Goal: Transaction & Acquisition: Purchase product/service

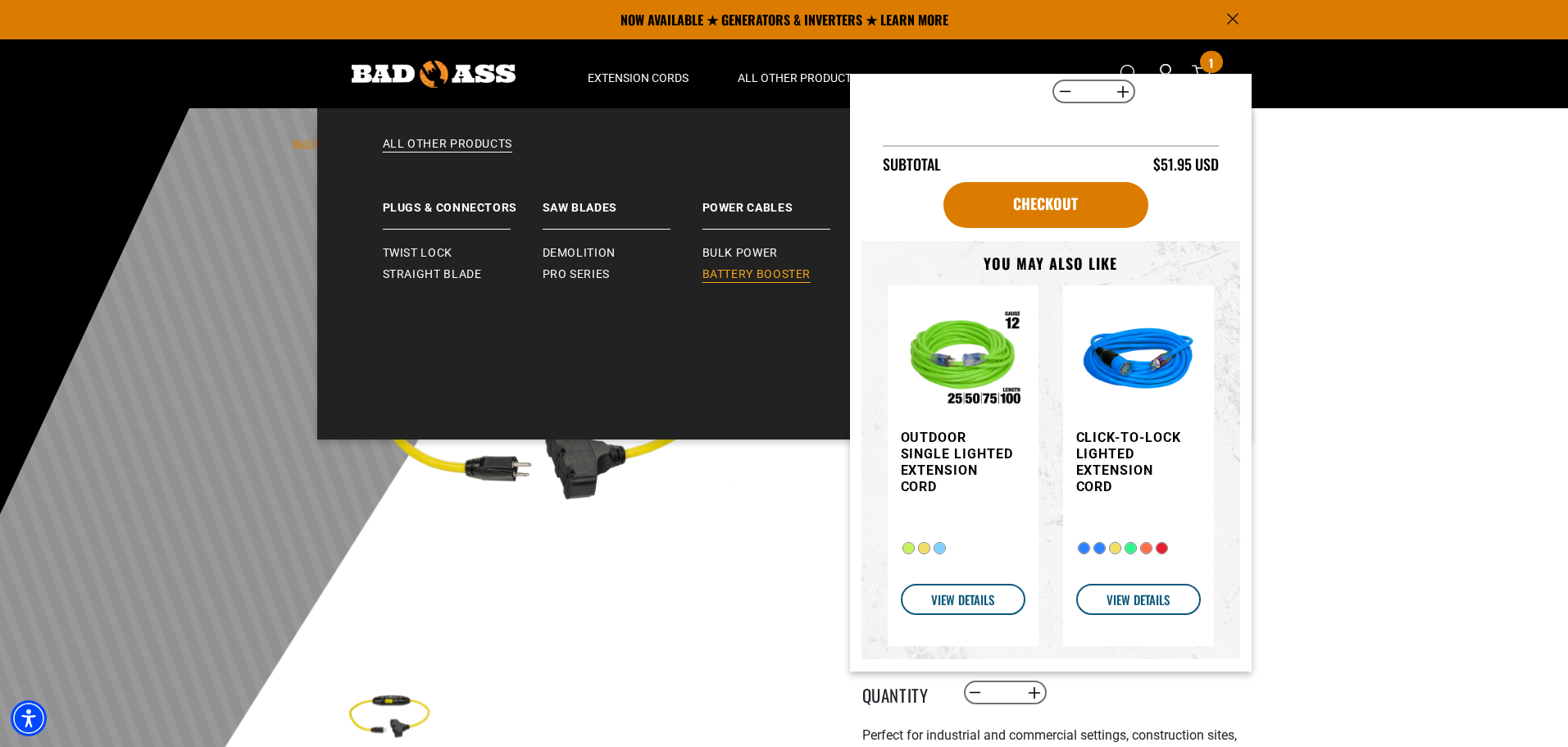
click at [731, 274] on span "Battery Booster" at bounding box center [757, 275] width 109 height 15
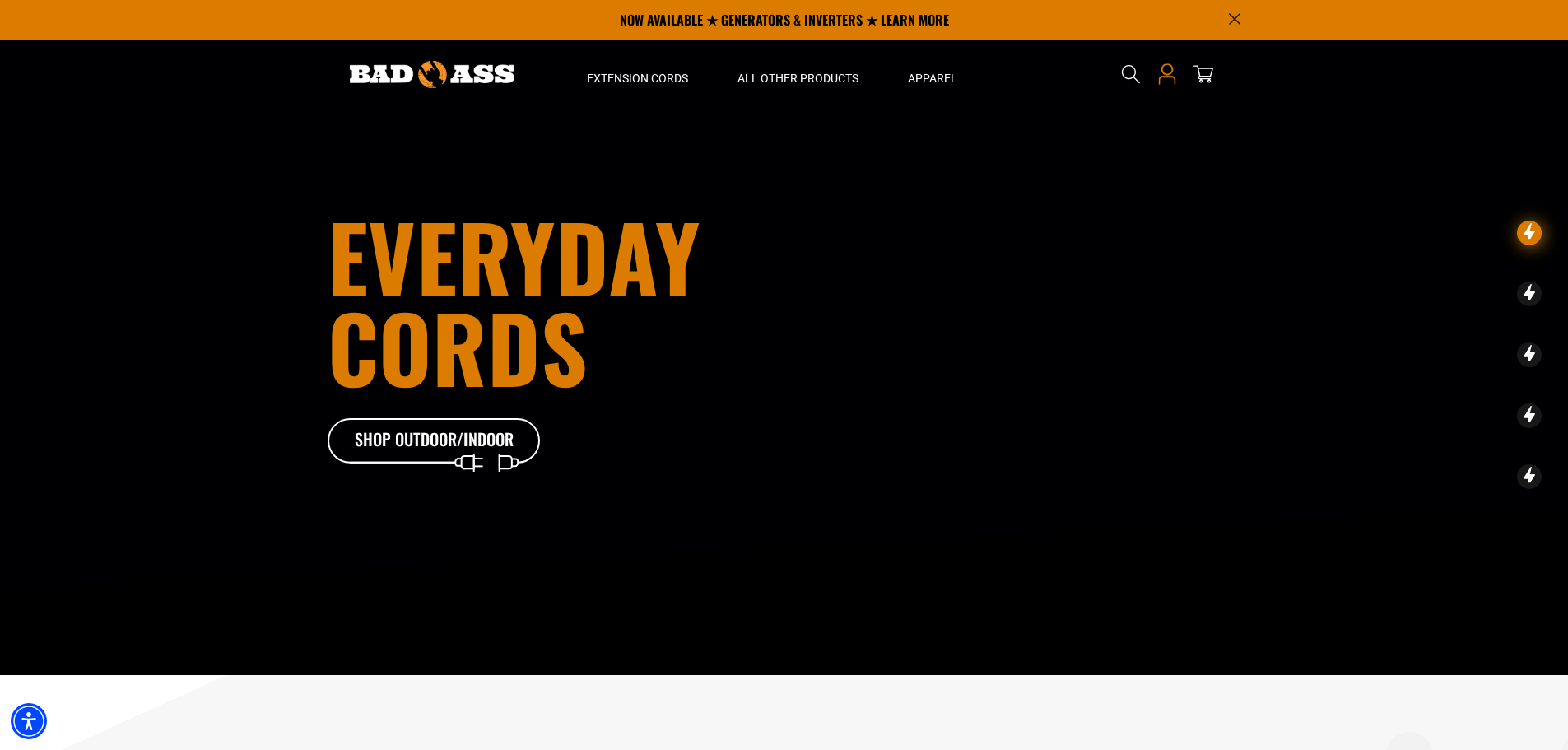
click at [1164, 74] on icon at bounding box center [1166, 69] width 11 height 11
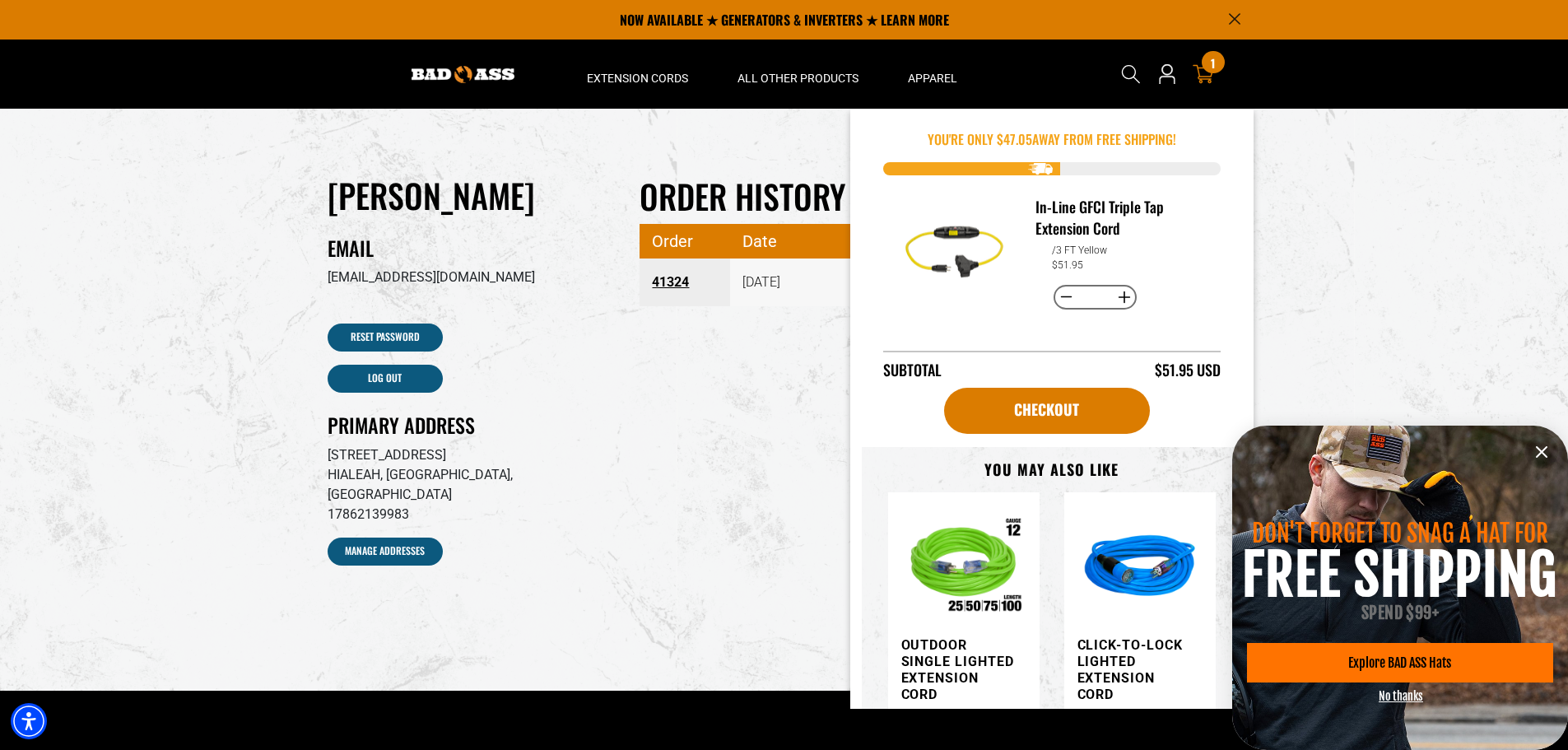
click at [1203, 67] on div "1 1 item" at bounding box center [1213, 62] width 23 height 23
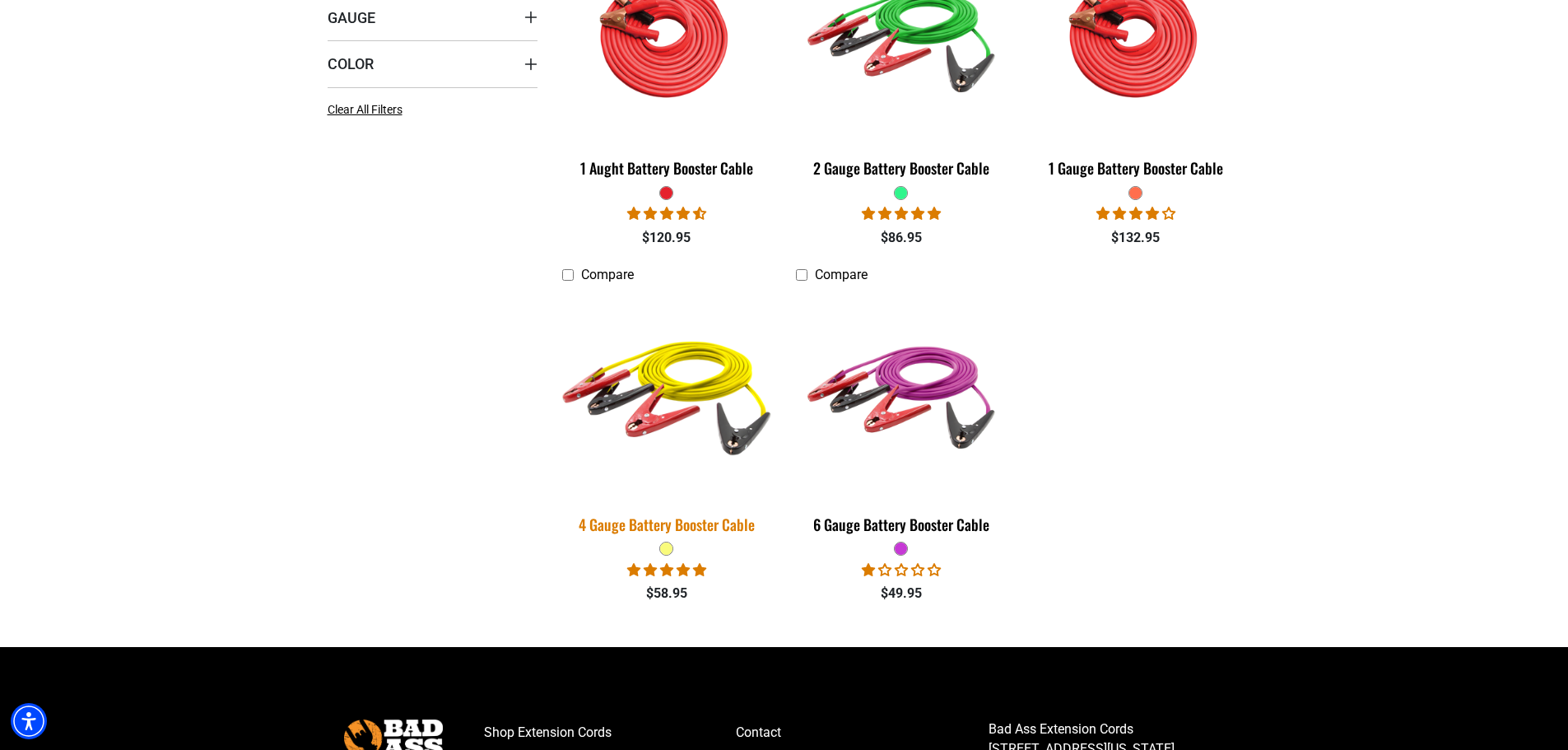
scroll to position [576, 0]
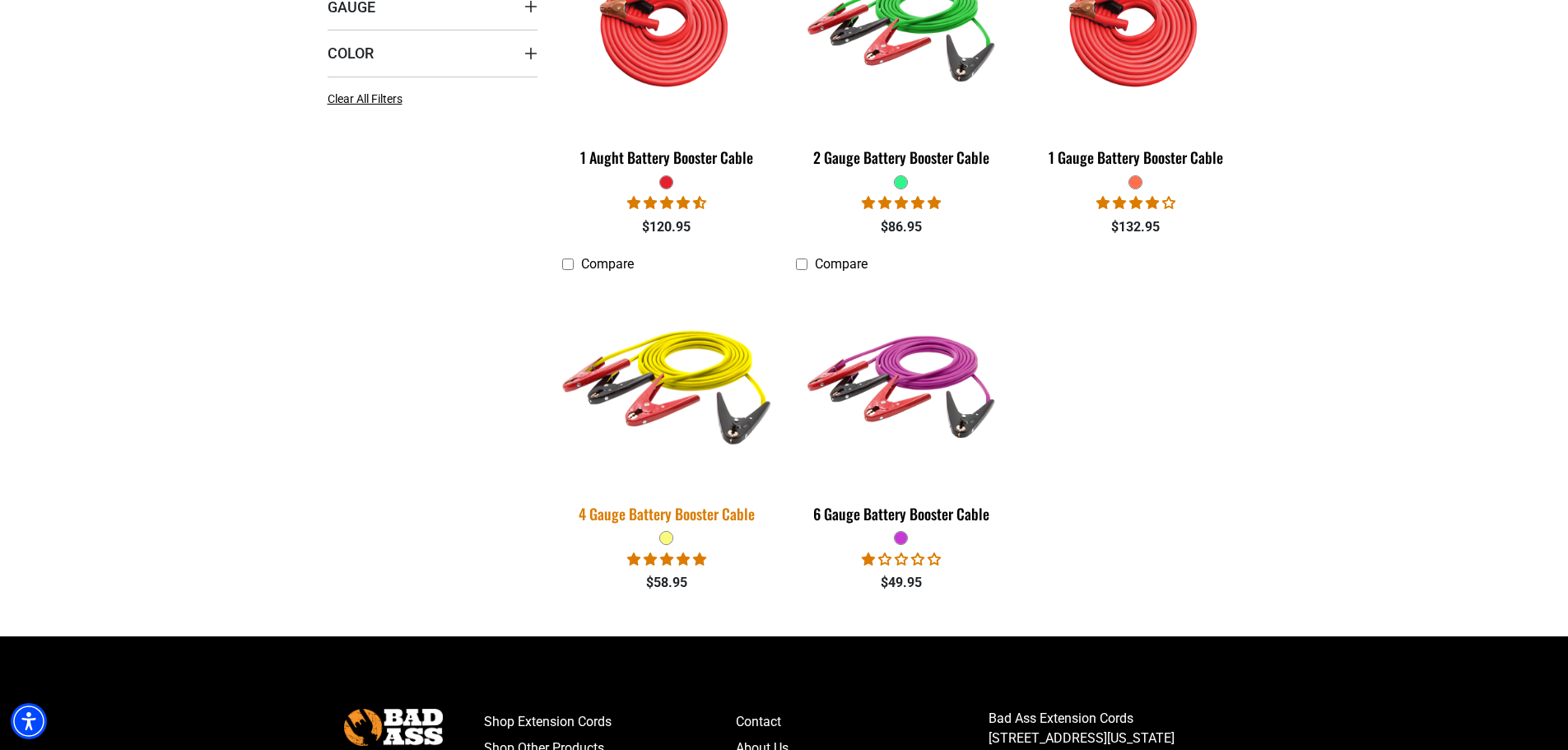
click at [689, 377] on img at bounding box center [666, 383] width 230 height 211
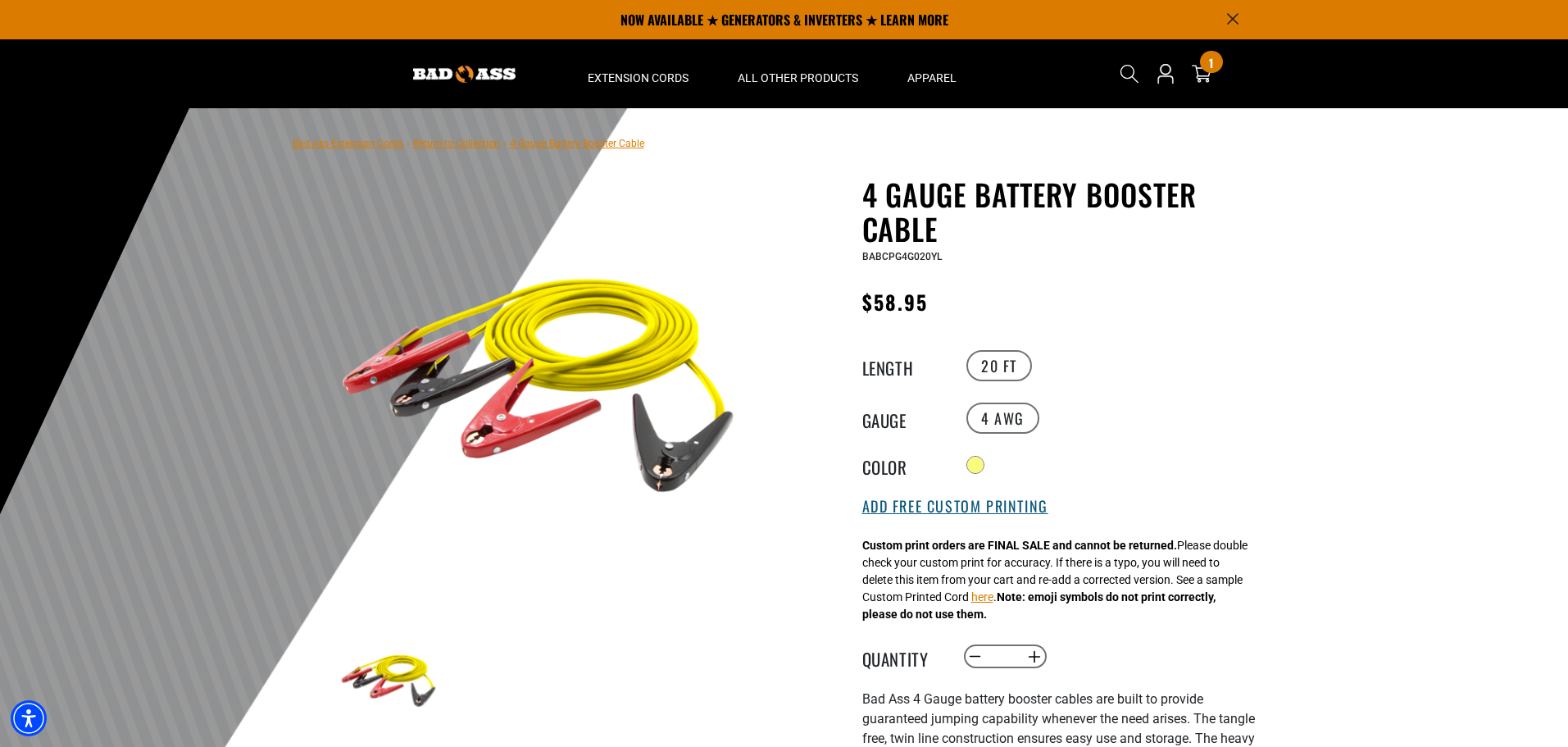
click at [923, 506] on button "Add Free Custom Printing" at bounding box center [955, 506] width 186 height 18
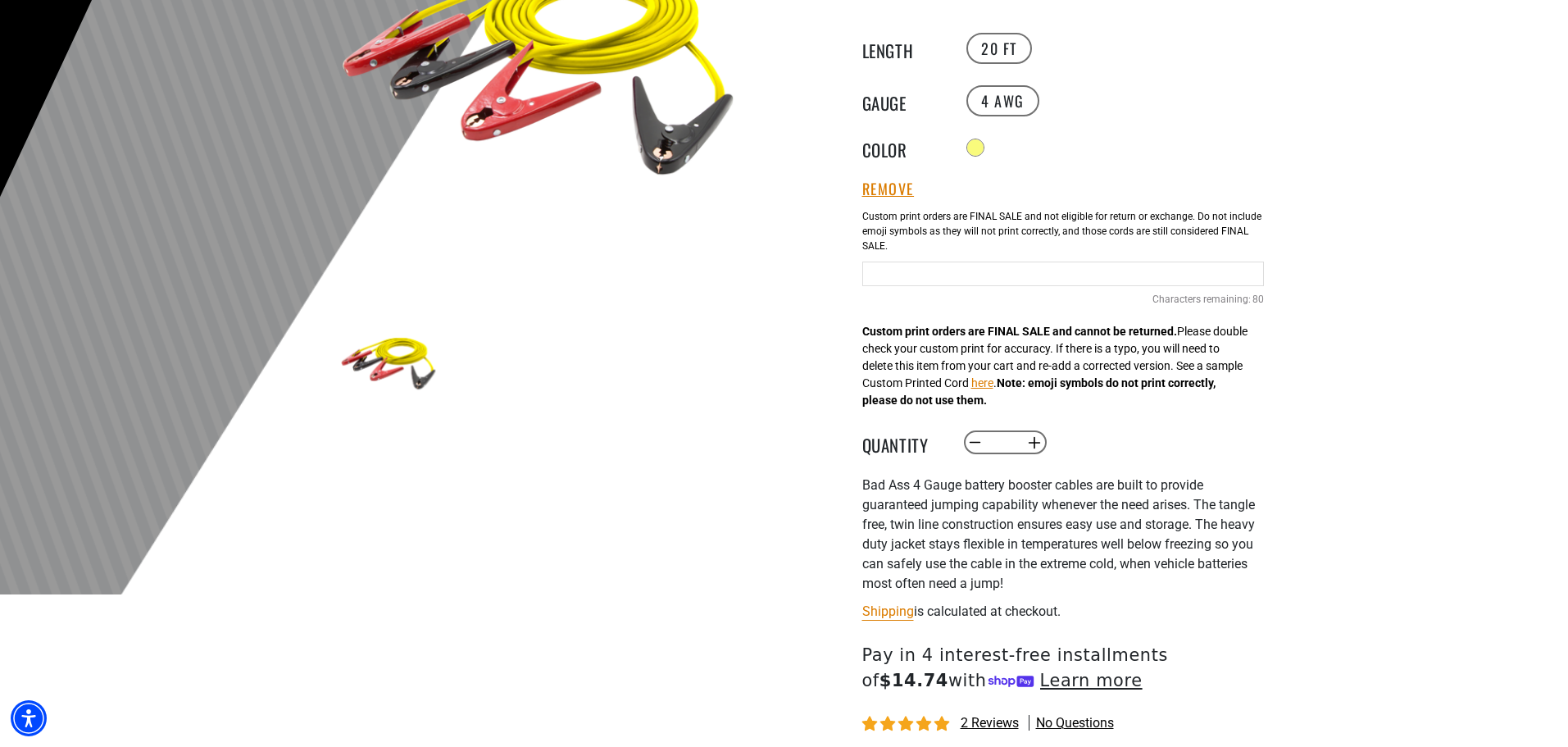
scroll to position [328, 0]
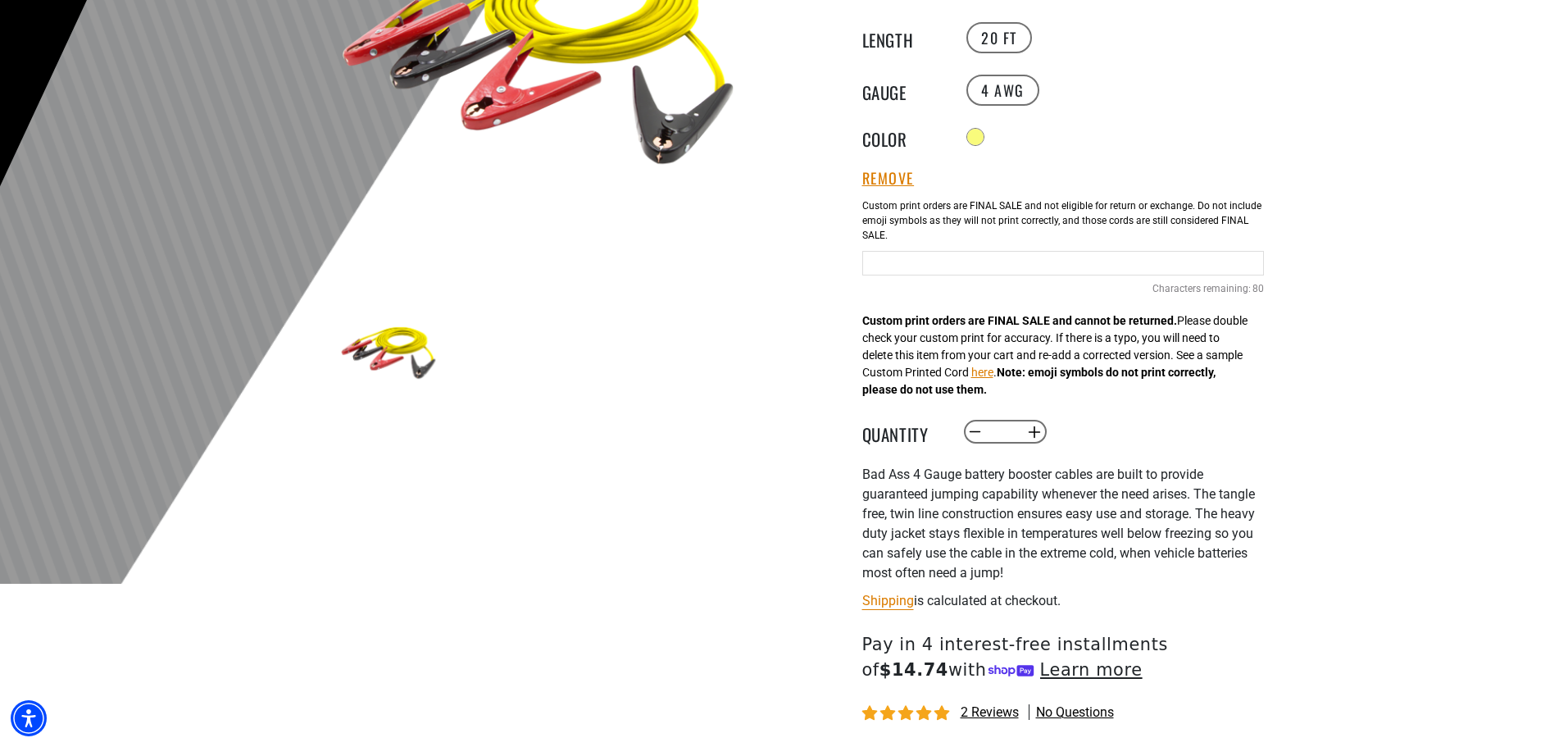
click at [922, 261] on input "Text field" at bounding box center [1063, 263] width 401 height 24
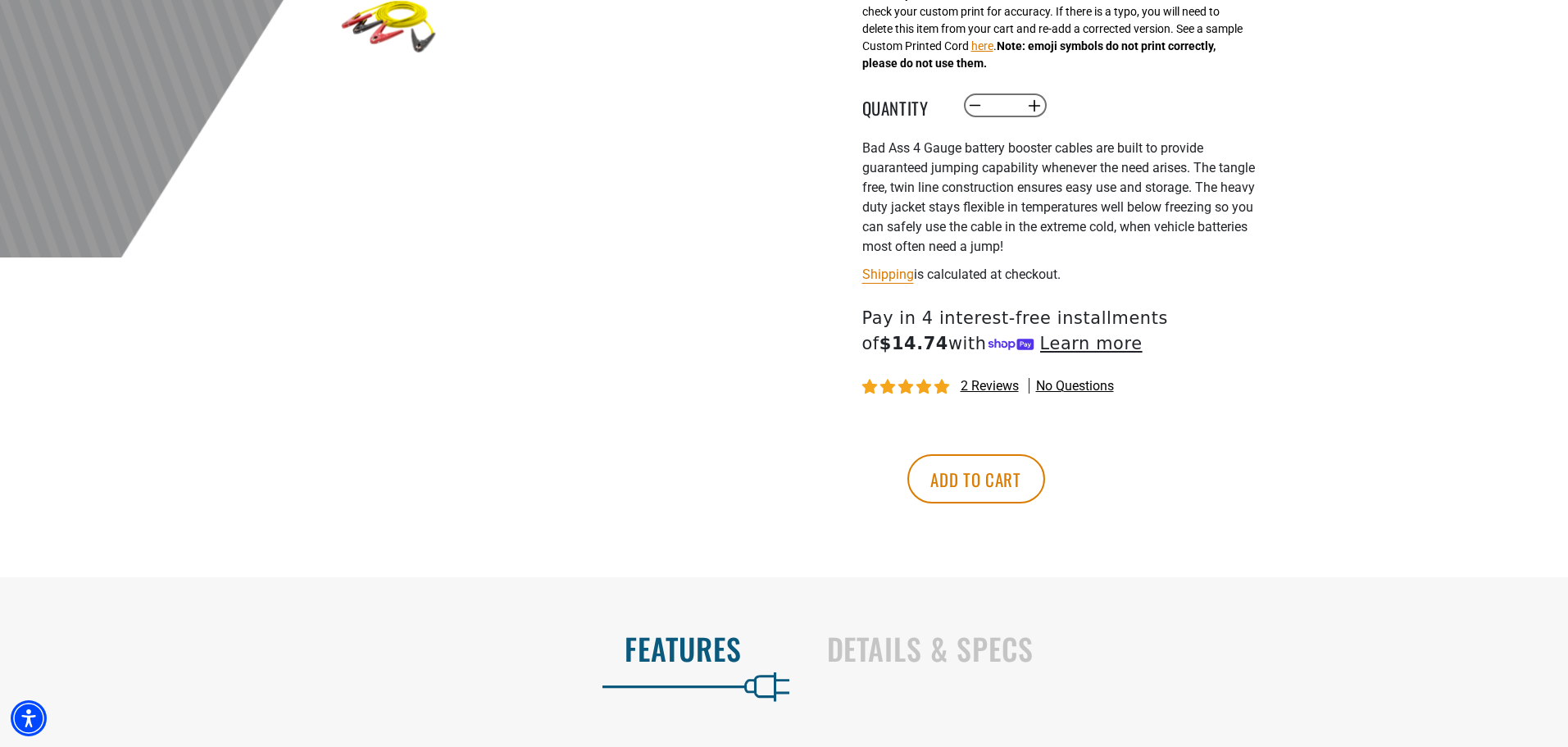
scroll to position [656, 0]
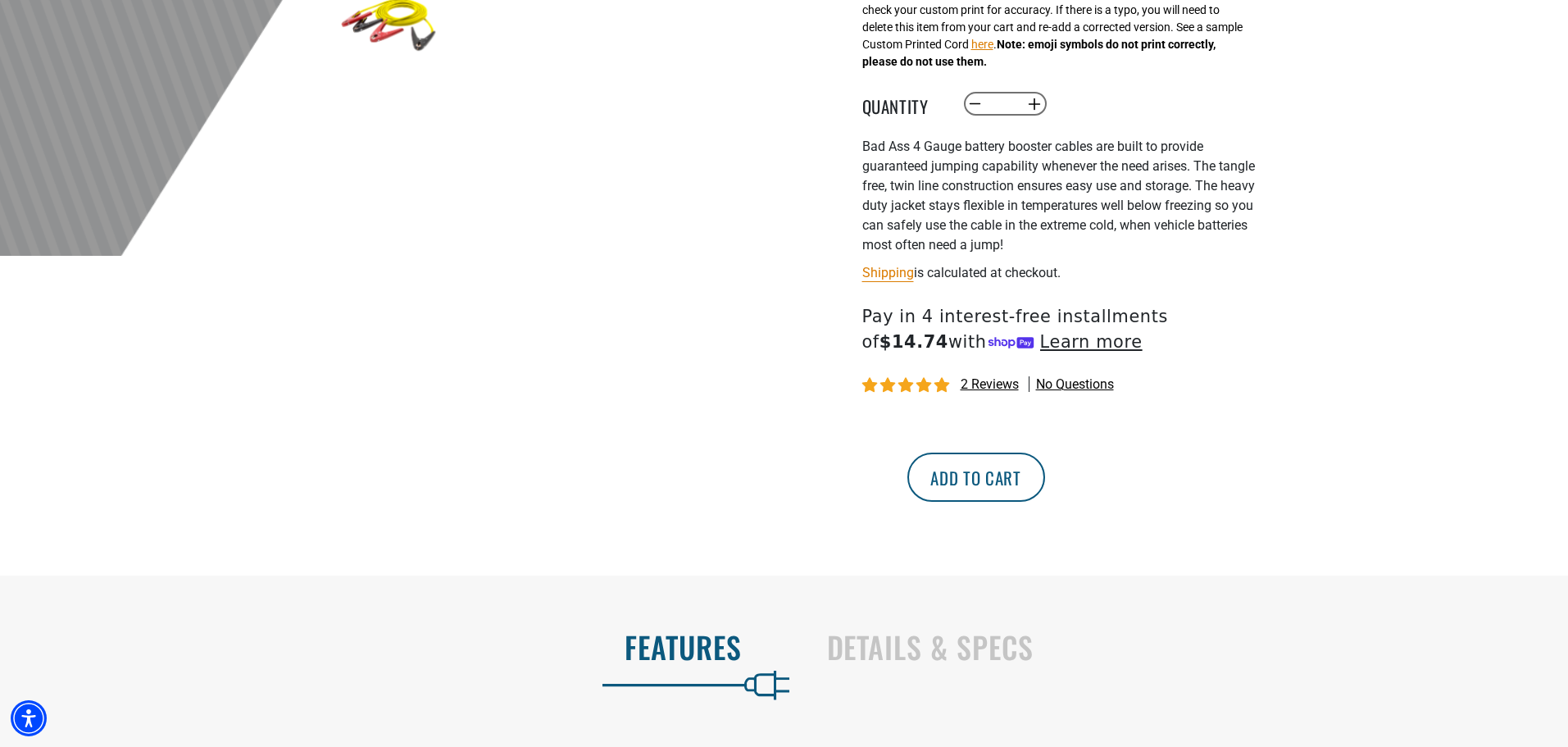
type input "**"
click at [1045, 467] on button "Add to cart" at bounding box center [976, 477] width 138 height 50
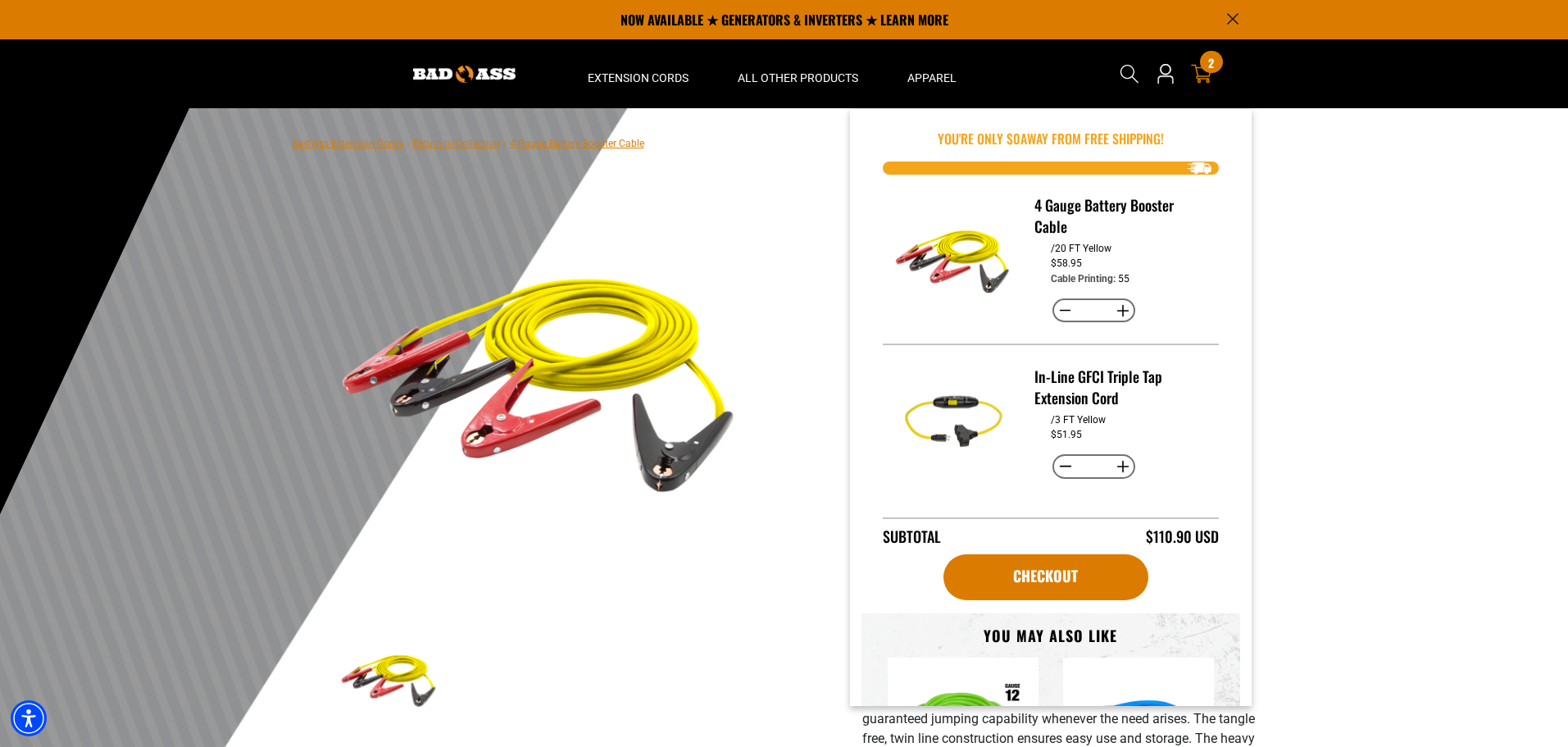
click at [1210, 69] on span "2" at bounding box center [1211, 62] width 6 height 12
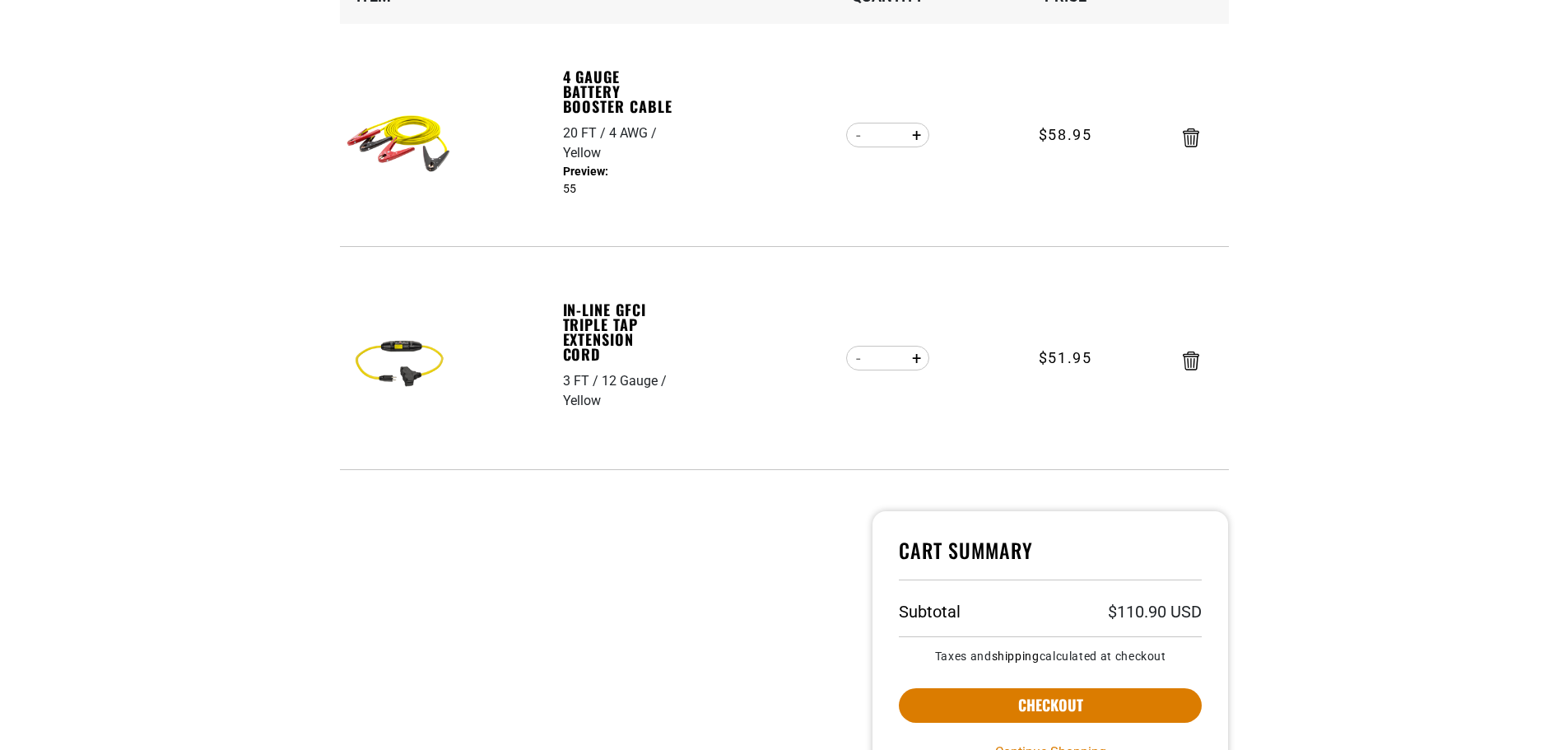
scroll to position [329, 0]
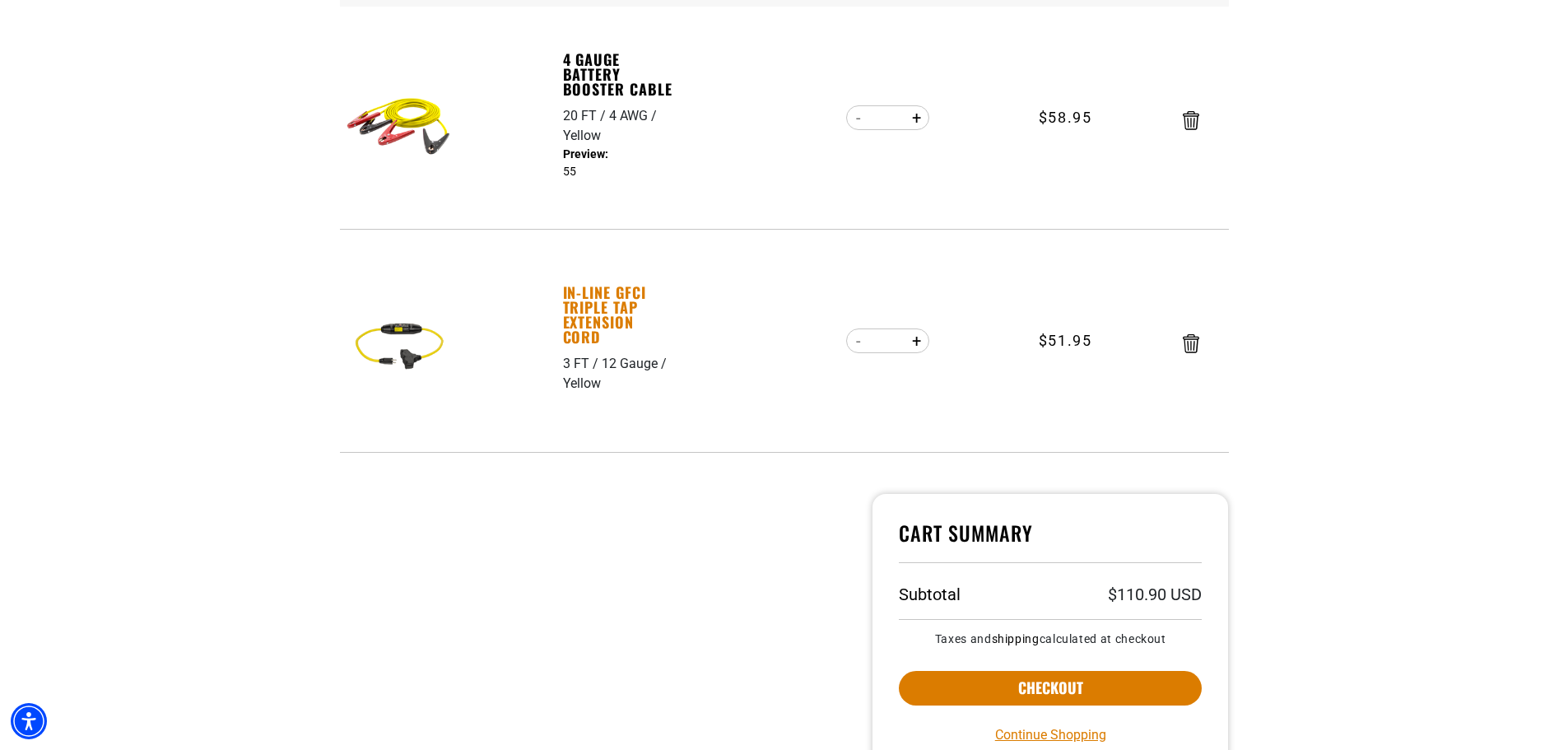
click at [598, 322] on link "In-Line GFCI Triple Tap Extension Cord" at bounding box center [619, 314] width 114 height 59
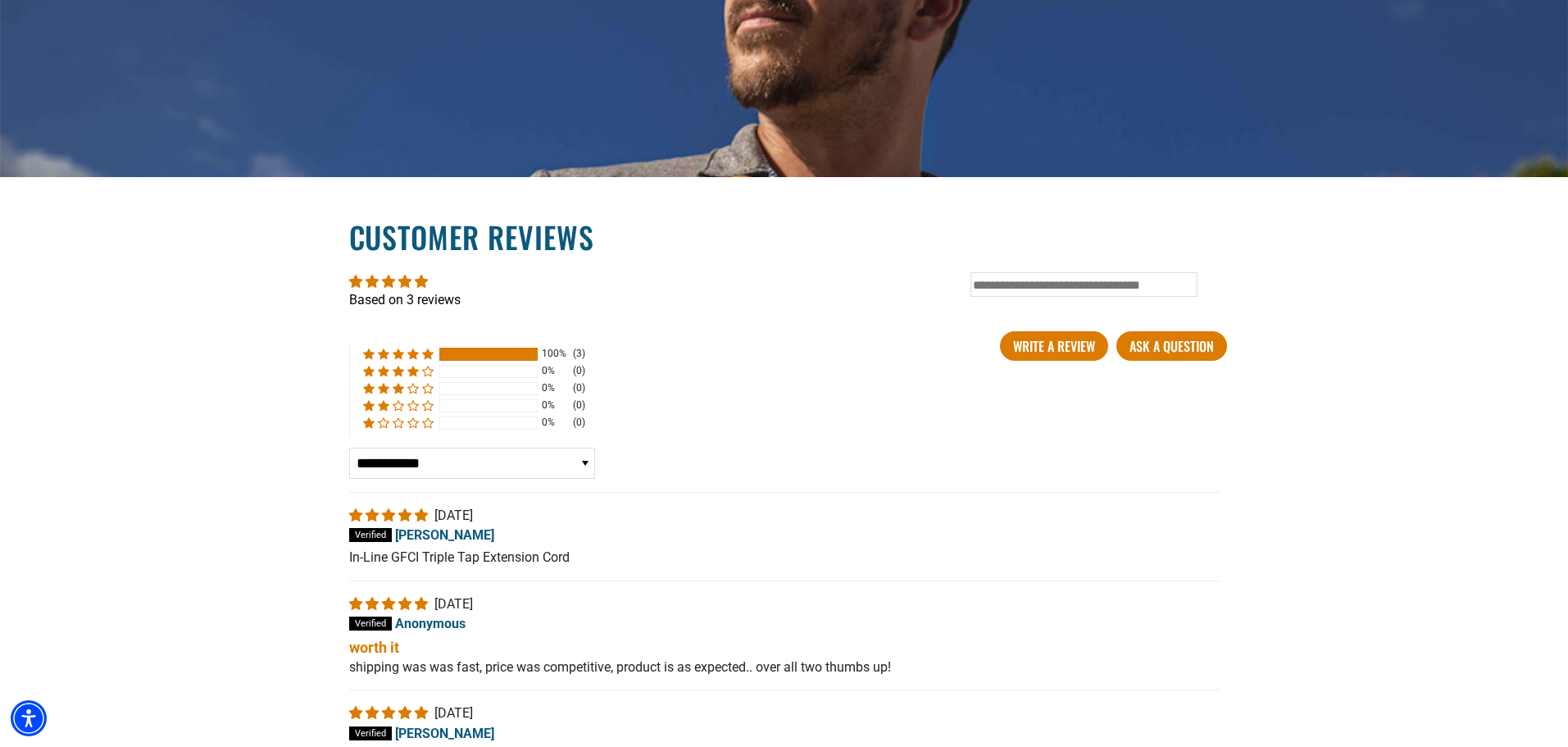
scroll to position [2624, 0]
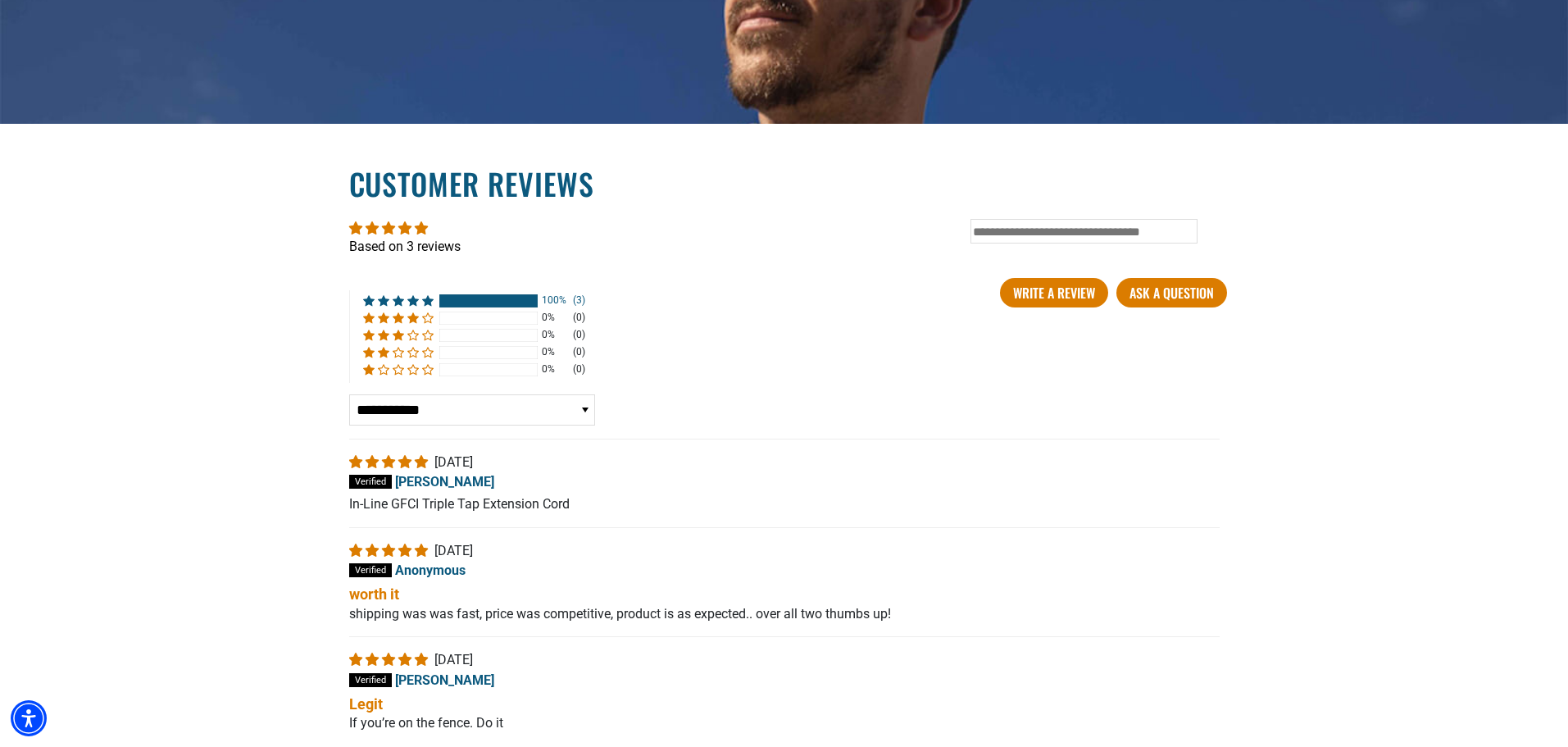
click at [558, 300] on div "100%" at bounding box center [555, 300] width 26 height 14
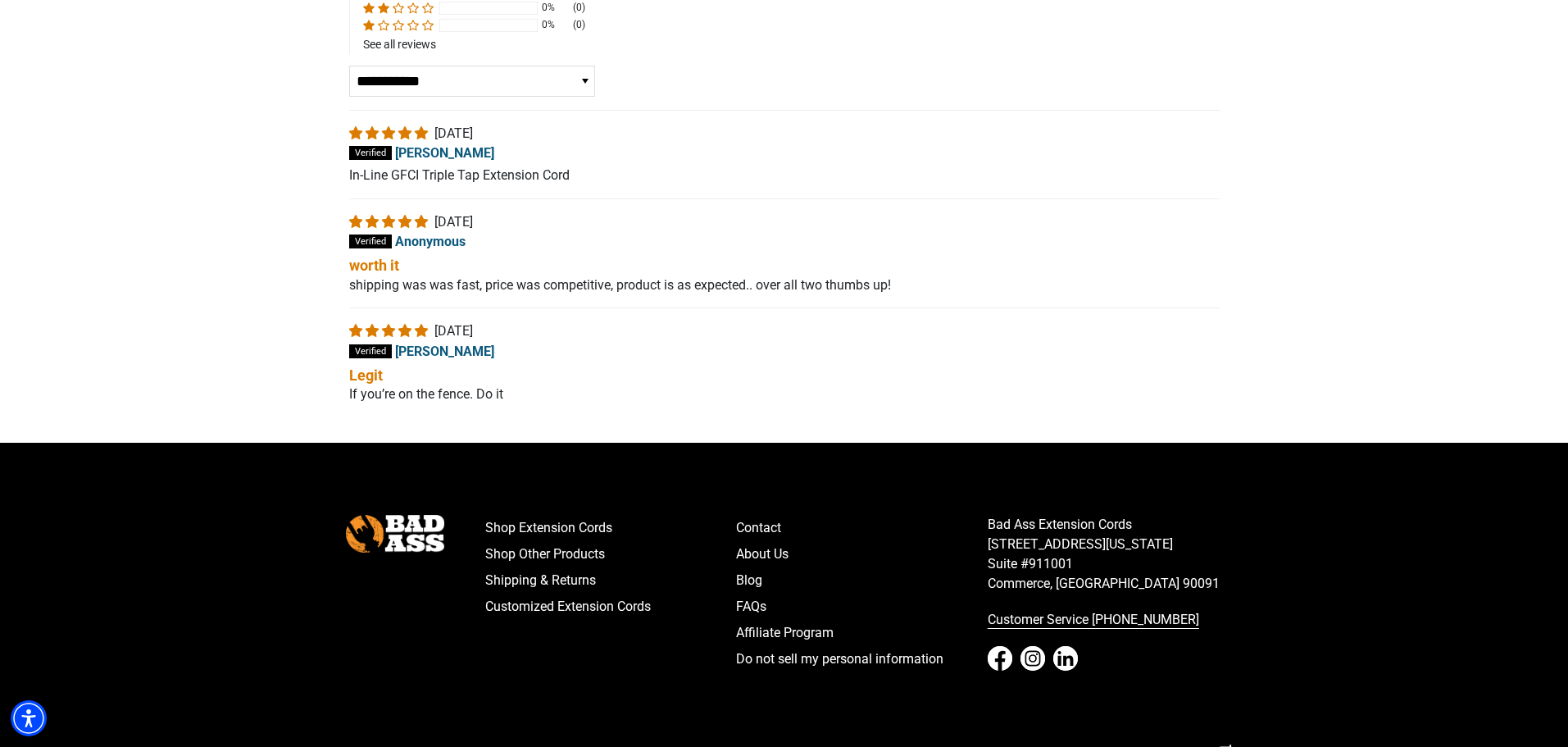
scroll to position [3060, 0]
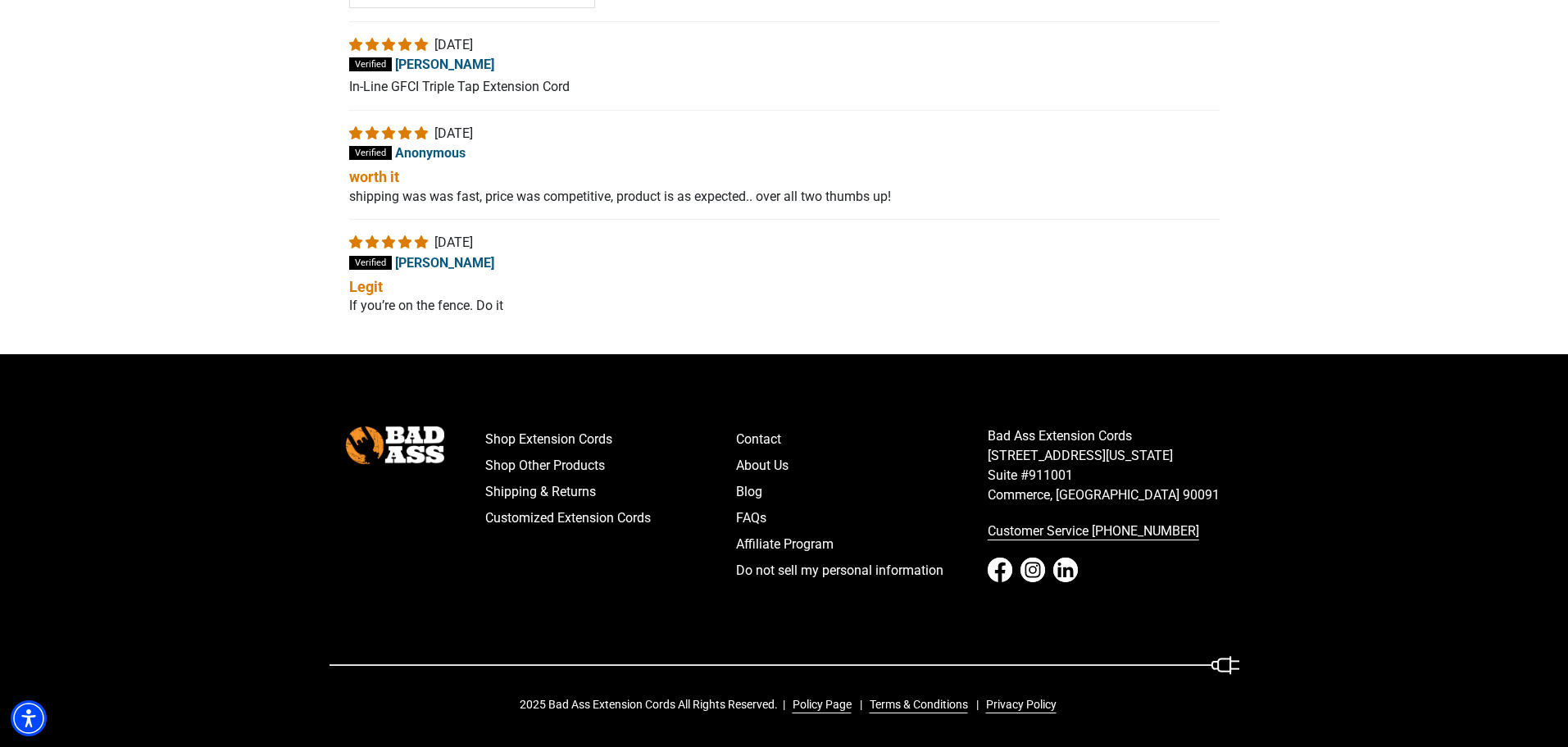
click at [378, 152] on span at bounding box center [370, 153] width 43 height 14
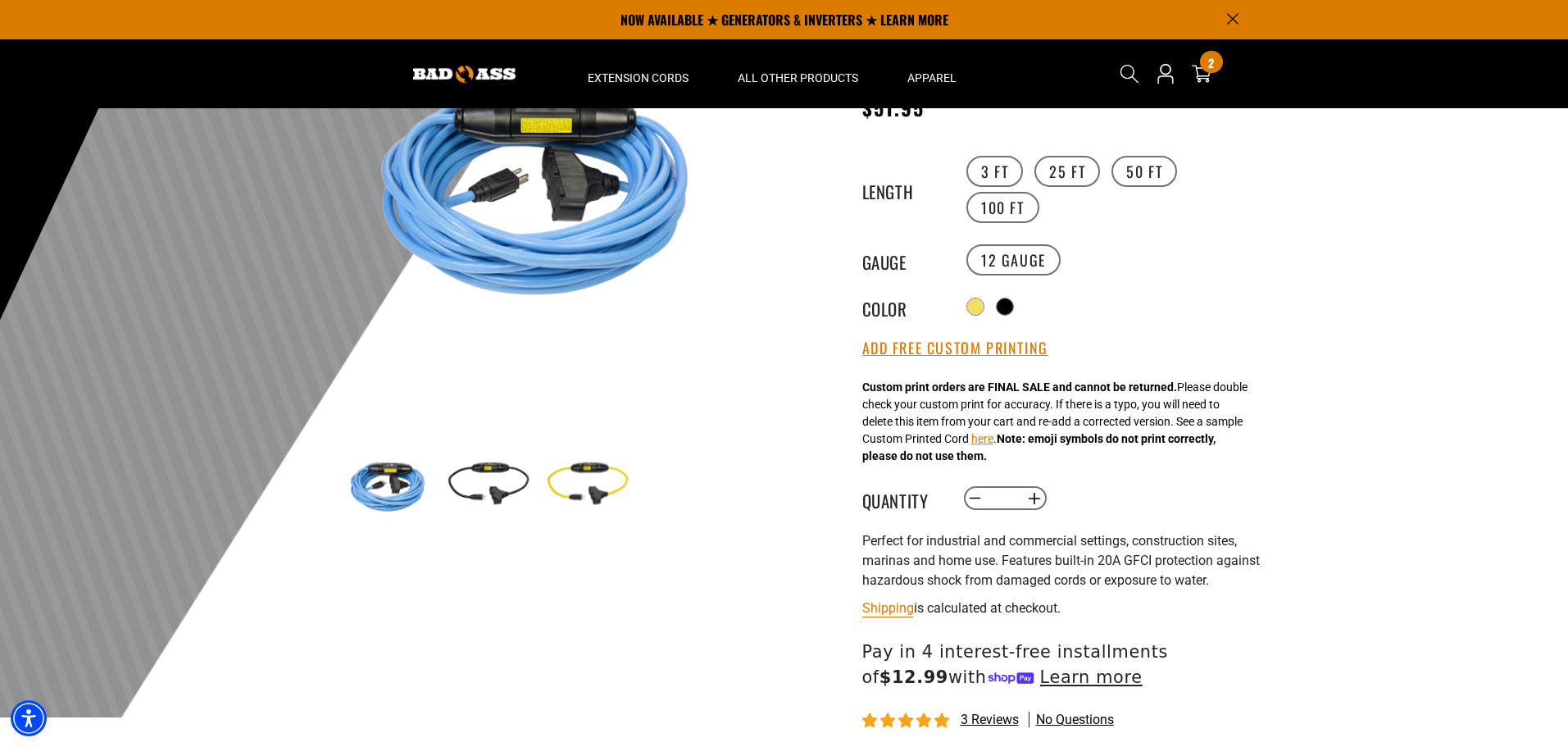
scroll to position [0, 0]
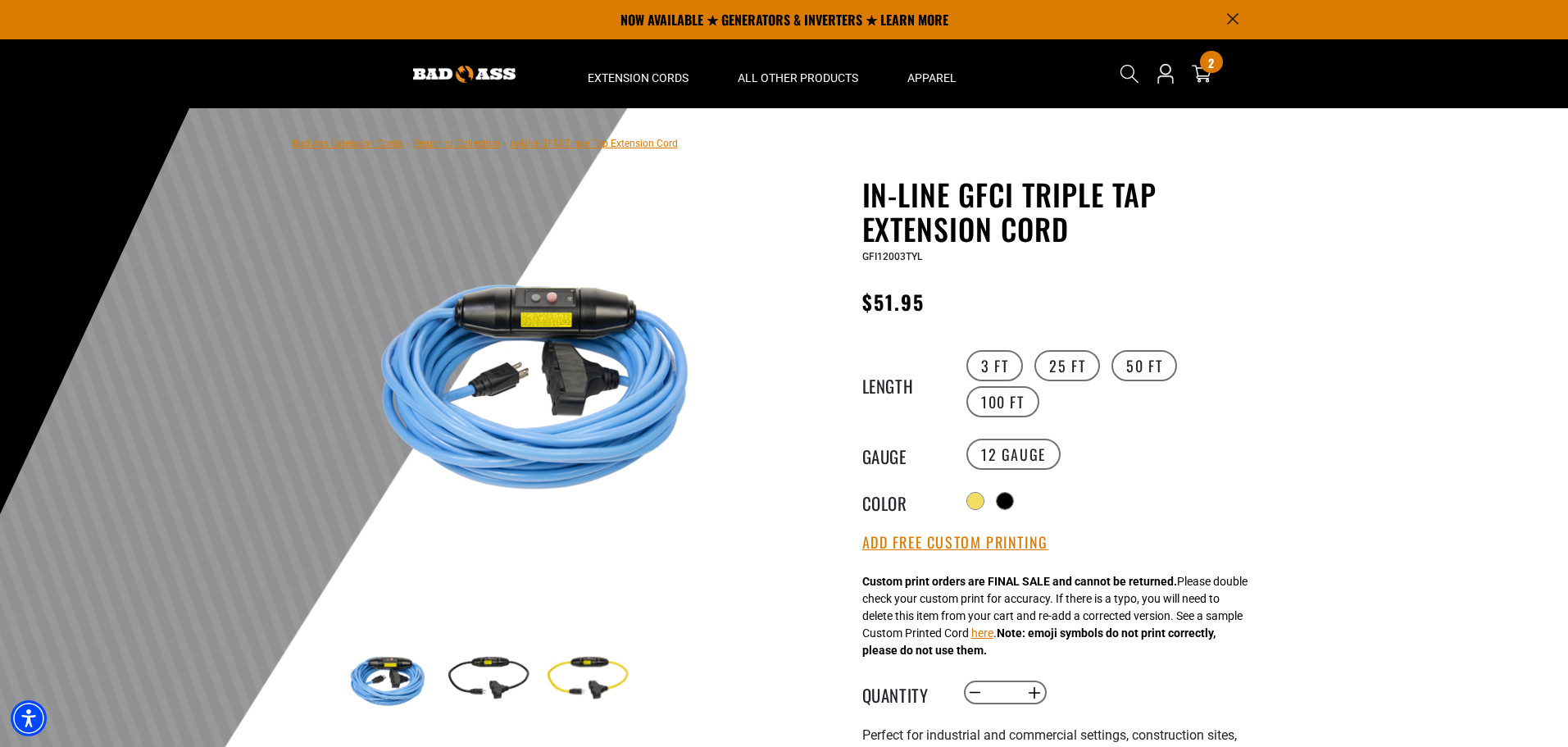
drag, startPoint x: 1207, startPoint y: 77, endPoint x: 1169, endPoint y: 233, distance: 160.6
drag, startPoint x: 1198, startPoint y: 83, endPoint x: 1028, endPoint y: 66, distance: 170.8
click at [1028, 66] on div "Search Cart 2 2 items You're Only $ 0" at bounding box center [1135, 74] width 234 height 69
